Goal: Information Seeking & Learning: Learn about a topic

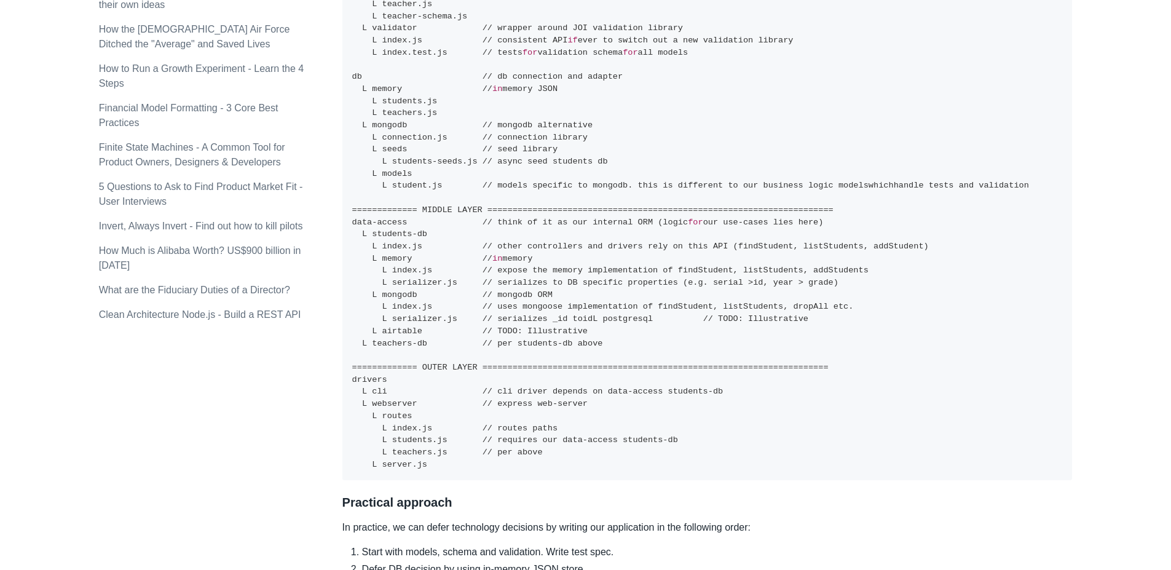
scroll to position [995, 0]
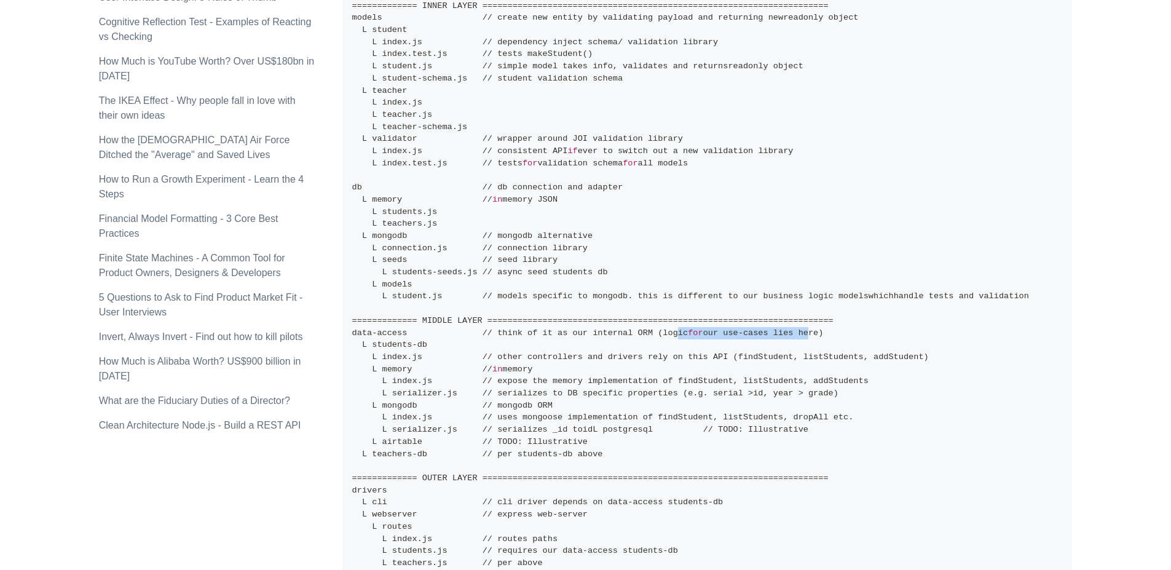
drag, startPoint x: 682, startPoint y: 334, endPoint x: 837, endPoint y: 337, distance: 154.9
click at [817, 337] on code "============= INNER LAYER =====================================================…" at bounding box center [690, 290] width 677 height 578
click at [842, 338] on pre "============= INNER LAYER =====================================================…" at bounding box center [707, 290] width 730 height 601
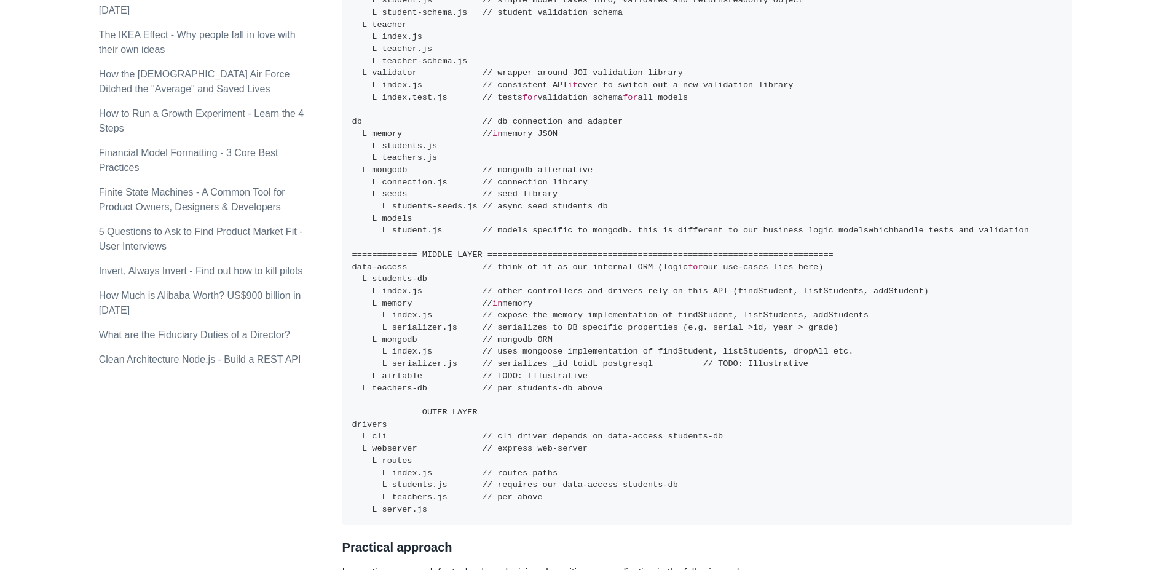
scroll to position [1106, 0]
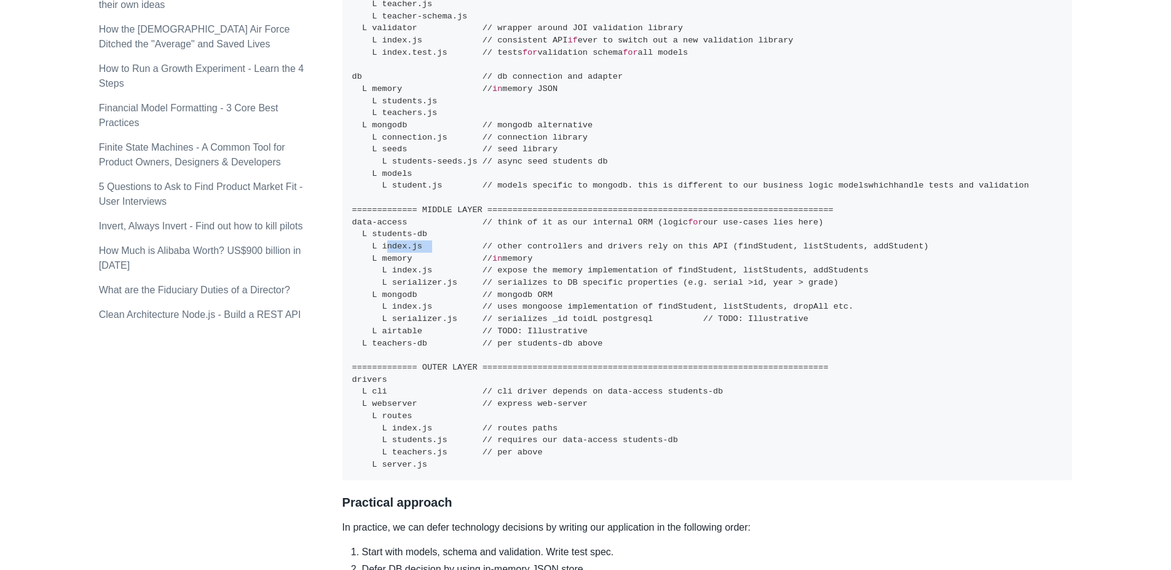
drag, startPoint x: 381, startPoint y: 244, endPoint x: 427, endPoint y: 248, distance: 46.3
click at [427, 248] on code "============= INNER LAYER =====================================================…" at bounding box center [690, 180] width 677 height 578
click at [426, 263] on pre "============= INNER LAYER =====================================================…" at bounding box center [707, 180] width 730 height 601
click at [410, 343] on code "============= INNER LAYER =====================================================…" at bounding box center [690, 180] width 677 height 578
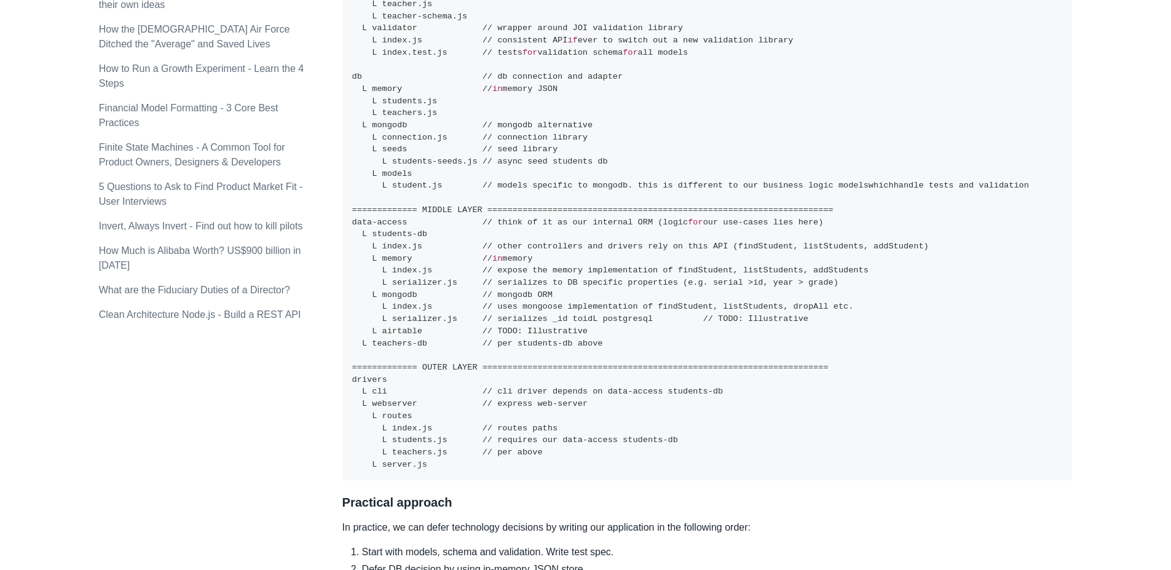
click at [407, 330] on code "============= INNER LAYER =====================================================…" at bounding box center [690, 180] width 677 height 578
click at [394, 355] on code "============= INNER LAYER =====================================================…" at bounding box center [690, 180] width 677 height 578
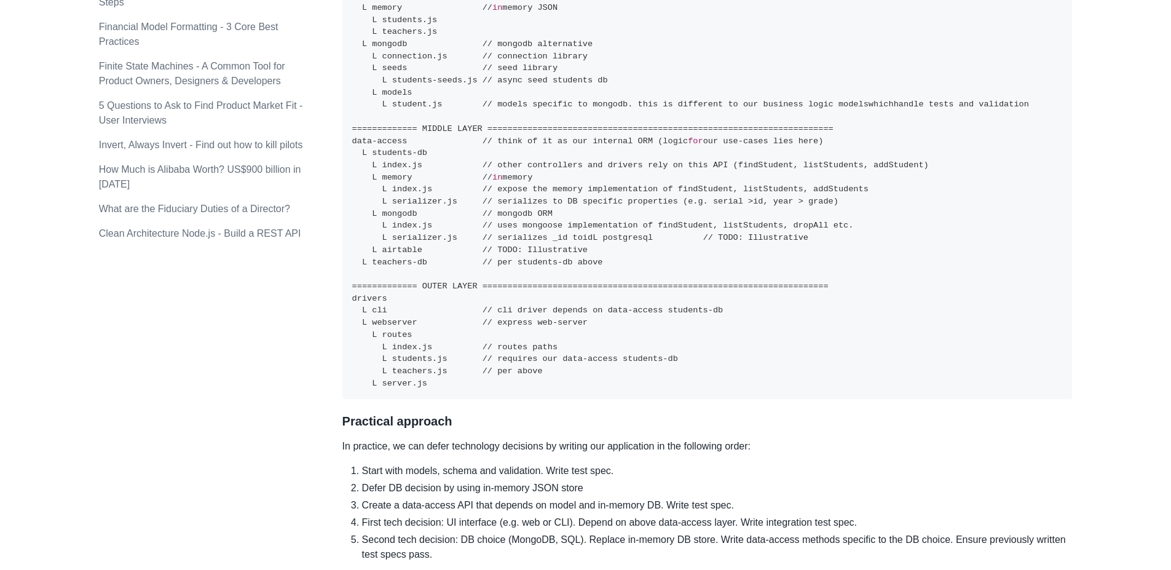
scroll to position [1217, 0]
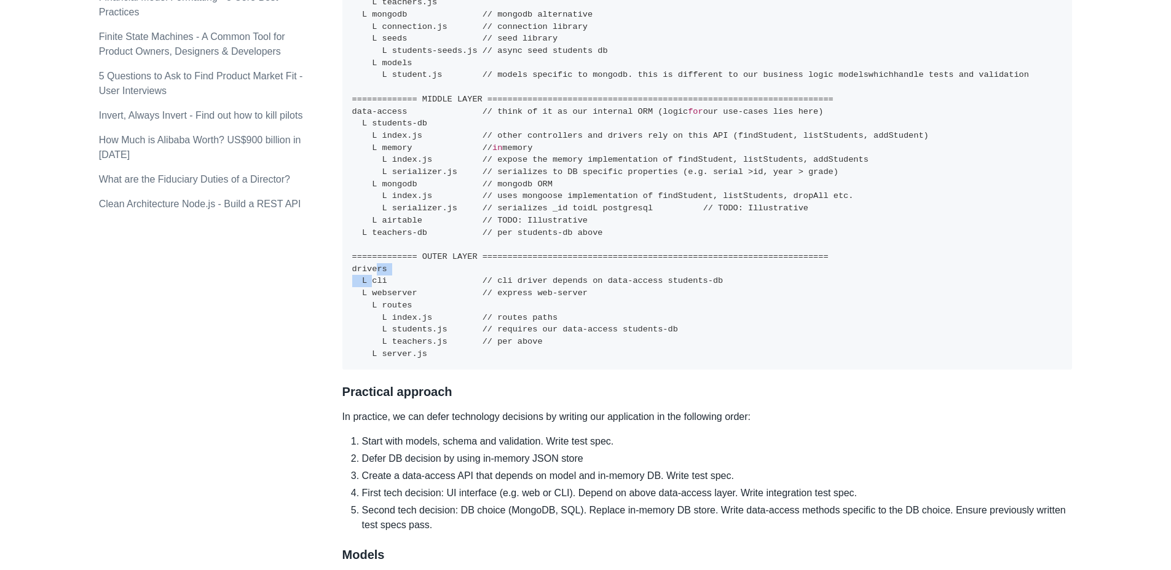
drag, startPoint x: 353, startPoint y: 277, endPoint x: 387, endPoint y: 278, distance: 33.2
click at [387, 278] on code "============= INNER LAYER =====================================================…" at bounding box center [690, 69] width 677 height 578
drag, startPoint x: 387, startPoint y: 278, endPoint x: 382, endPoint y: 290, distance: 12.7
click at [387, 279] on code "============= INNER LAYER =====================================================…" at bounding box center [690, 69] width 677 height 578
click at [380, 291] on code "============= INNER LAYER =====================================================…" at bounding box center [690, 69] width 677 height 578
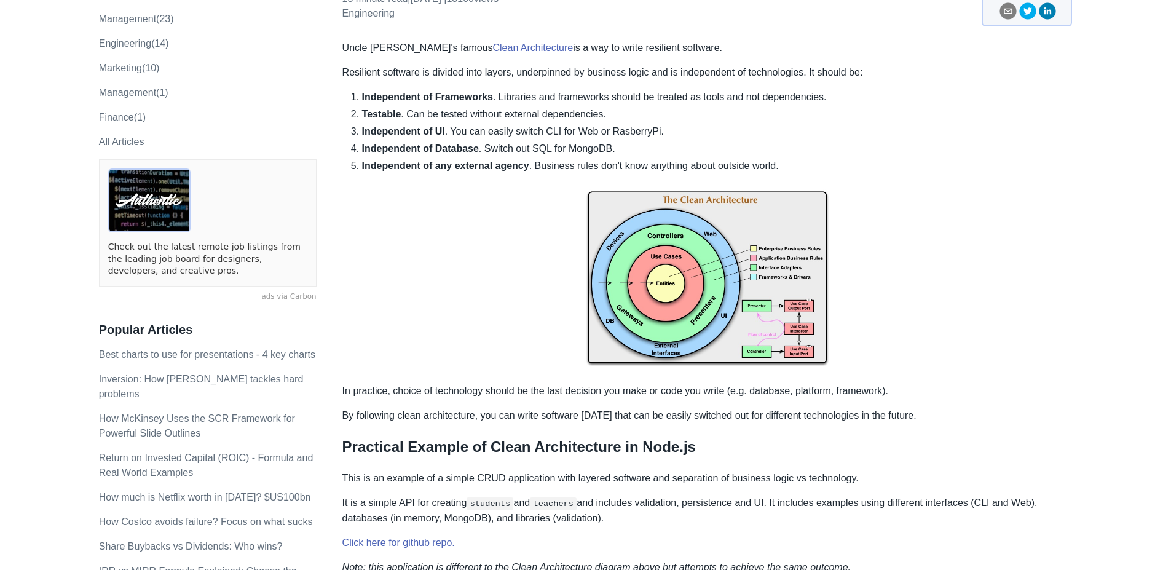
scroll to position [0, 0]
